Goal: Task Accomplishment & Management: Manage account settings

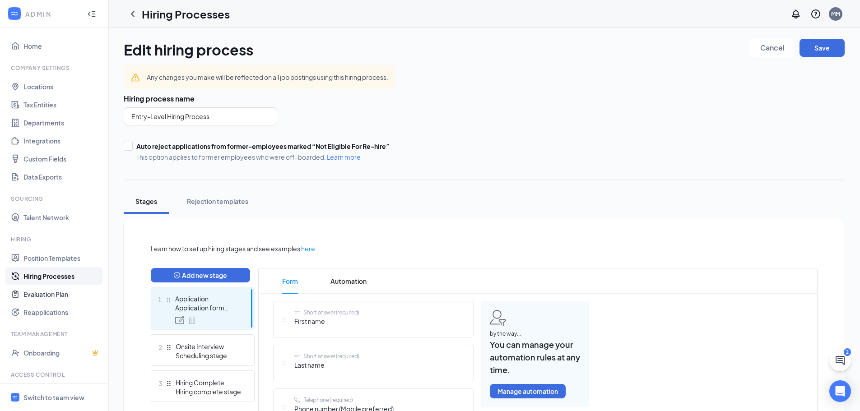
scroll to position [41, 0]
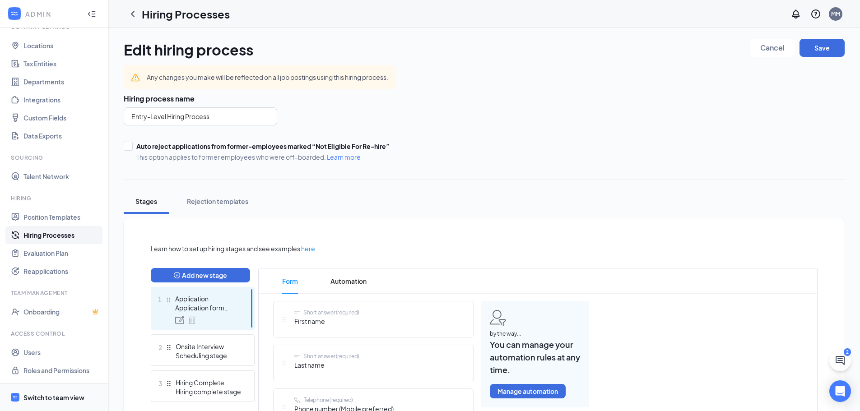
click at [50, 402] on div "Switch to team view" at bounding box center [53, 397] width 61 height 9
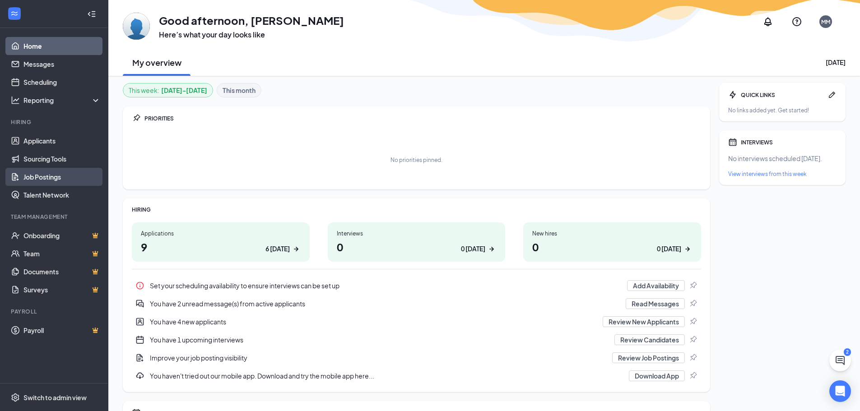
click at [59, 177] on link "Job Postings" at bounding box center [61, 177] width 77 height 18
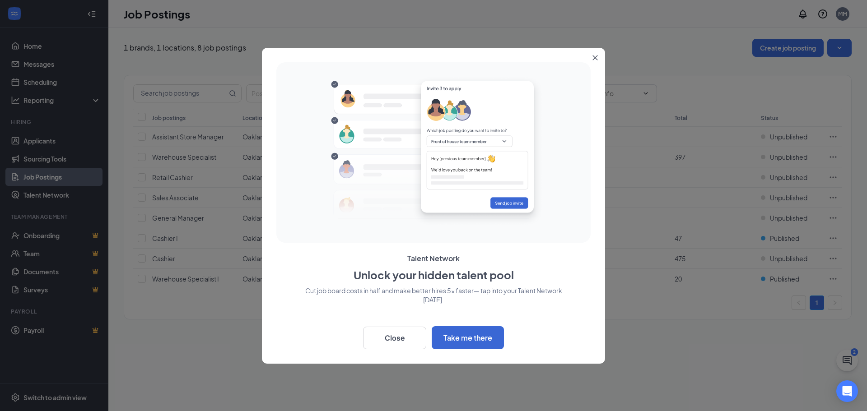
click at [591, 59] on button "Close" at bounding box center [597, 56] width 16 height 16
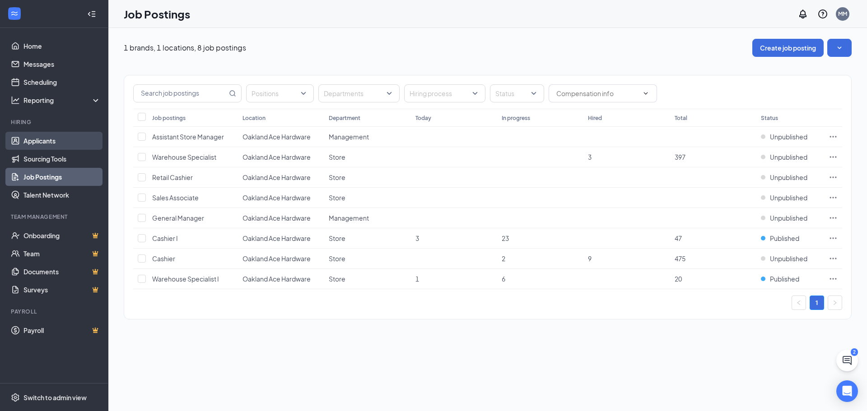
click at [51, 142] on link "Applicants" at bounding box center [61, 141] width 77 height 18
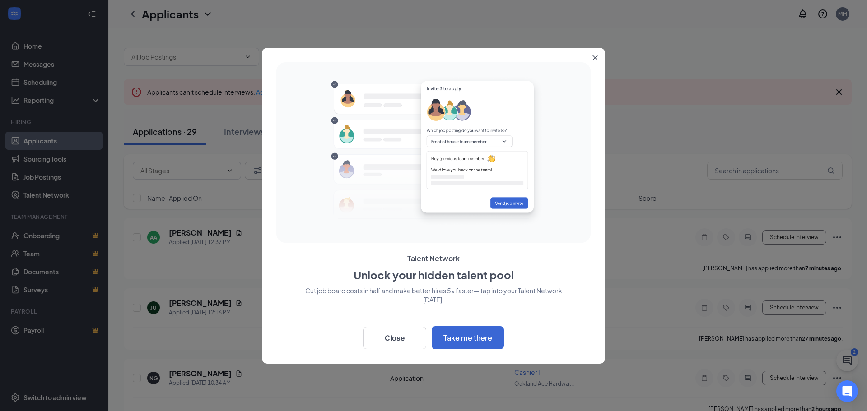
click at [594, 58] on icon "Close" at bounding box center [594, 57] width 5 height 5
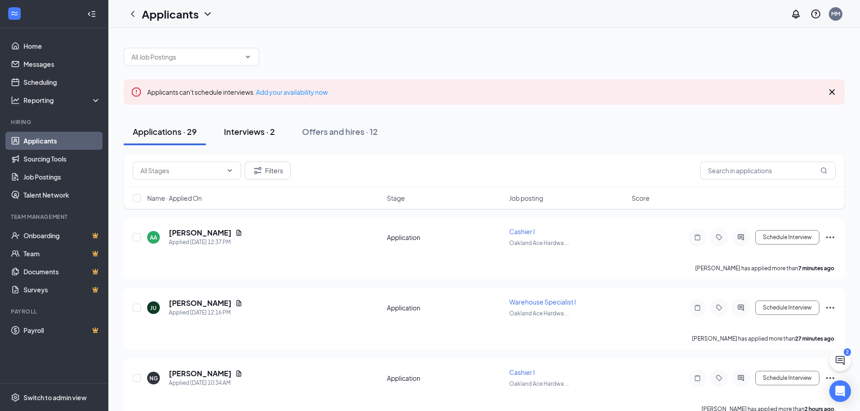
click at [262, 136] on div "Interviews · 2" at bounding box center [249, 131] width 51 height 11
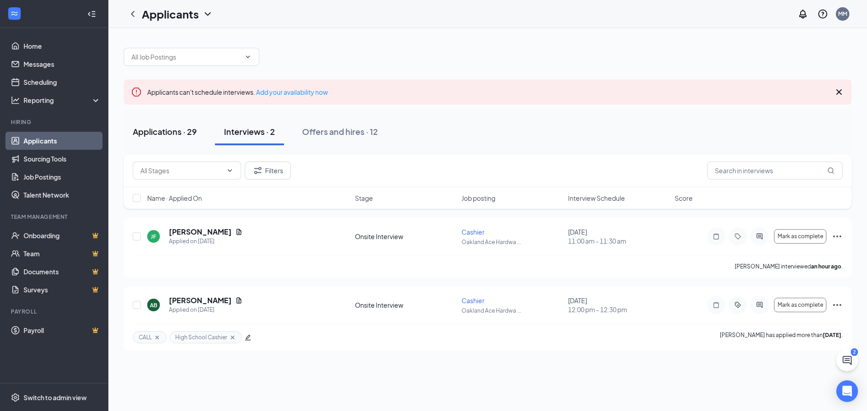
click at [177, 130] on div "Applications · 29" at bounding box center [165, 131] width 64 height 11
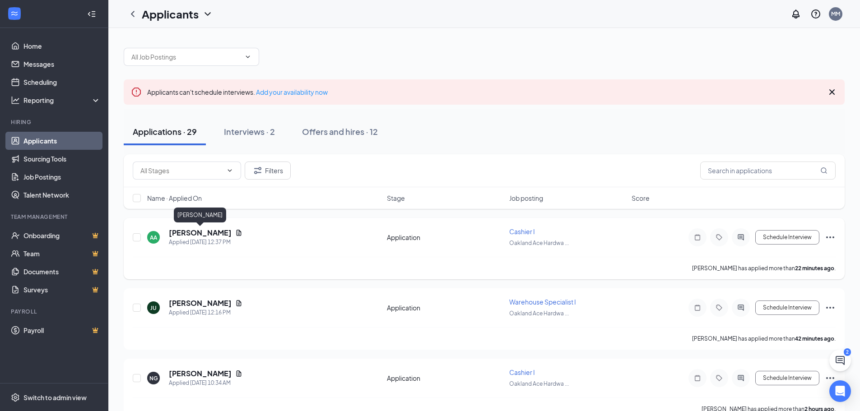
click at [216, 235] on h5 "[PERSON_NAME]" at bounding box center [200, 233] width 63 height 10
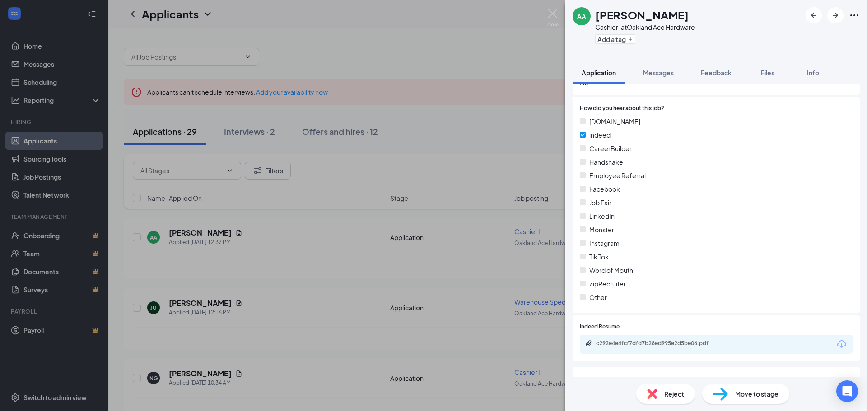
scroll to position [1256, 0]
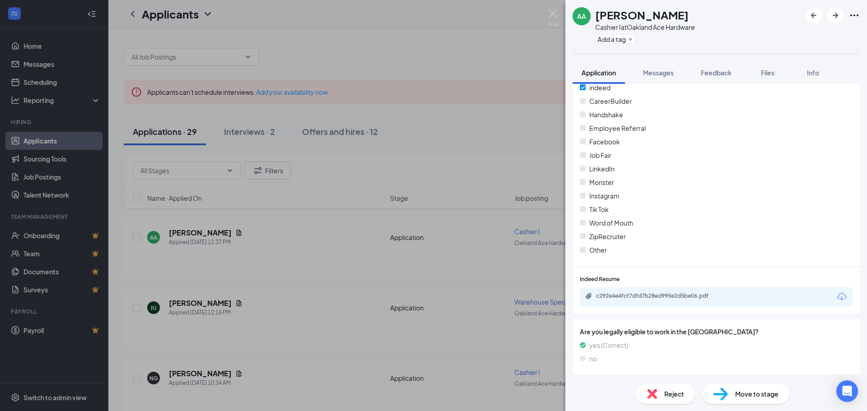
click at [664, 293] on div "c292e4e4fcf7dfd7b28ed995e2d5be06.pdf" at bounding box center [659, 296] width 126 height 7
click at [662, 388] on div "Reject" at bounding box center [665, 394] width 59 height 20
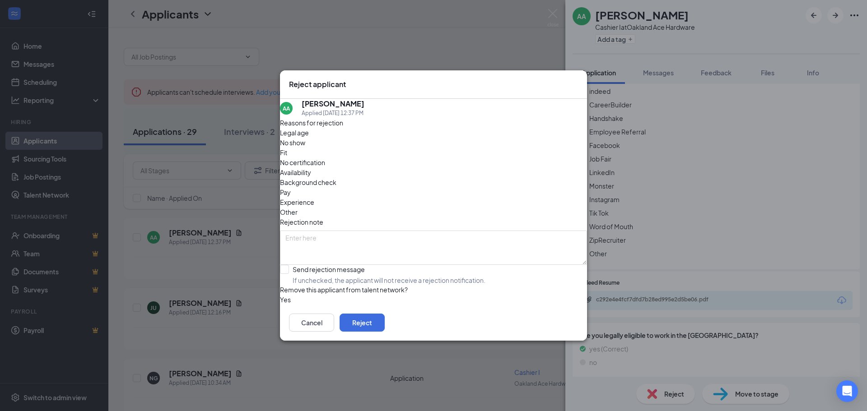
click at [298, 207] on span "Other" at bounding box center [289, 212] width 18 height 10
click at [345, 243] on div "Reasons for rejection Legal age No show Fit No certification Availability Backg…" at bounding box center [433, 211] width 307 height 187
click at [346, 265] on input "Send rejection message If unchecked, the applicant will not receive a rejection…" at bounding box center [382, 275] width 205 height 20
checkbox input "true"
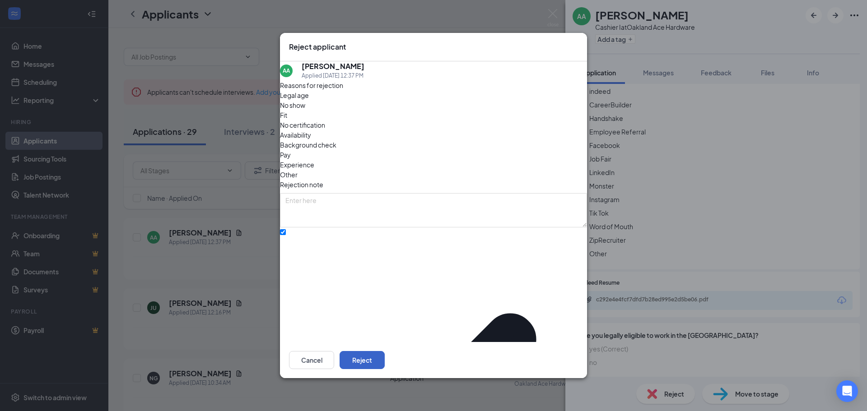
click at [385, 351] on button "Reject" at bounding box center [362, 360] width 45 height 18
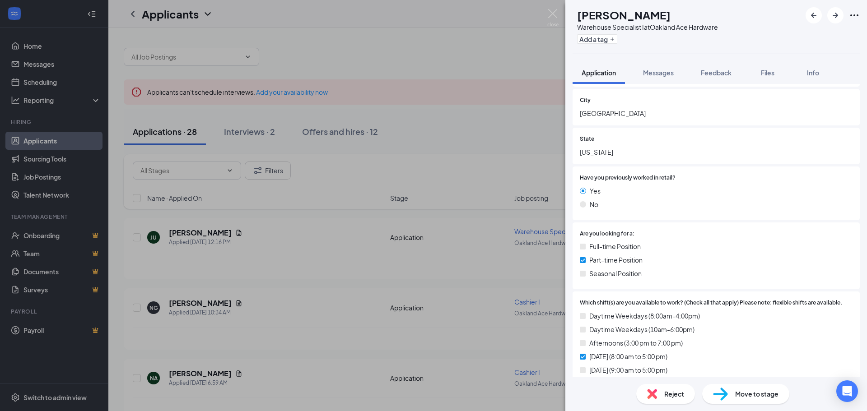
scroll to position [316, 0]
